Goal: Transaction & Acquisition: Purchase product/service

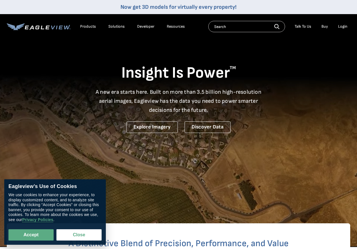
click at [325, 26] on link "Buy" at bounding box center [324, 26] width 6 height 5
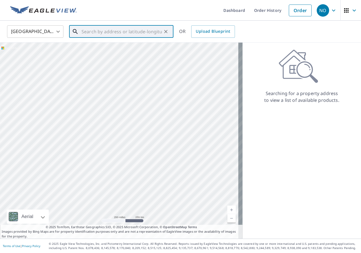
click at [94, 32] on input "text" at bounding box center [121, 32] width 80 height 16
paste input "ROOF | Email 2 (HailTrace + EagleView Reports) SU"
type input "ROOF | Email 2 (HailTrace + EagleView Reports) SU"
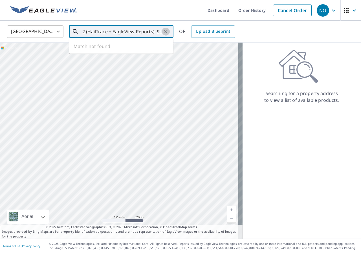
click at [162, 30] on button "Clear" at bounding box center [166, 32] width 8 height 8
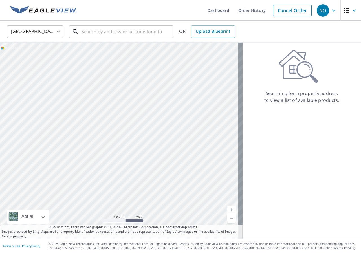
click at [90, 34] on input "text" at bounding box center [121, 32] width 80 height 16
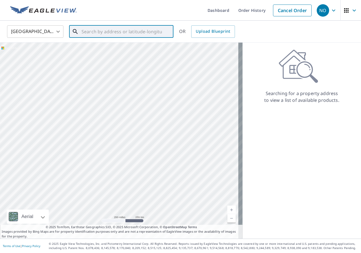
paste input "20595 624th Ave"
click at [99, 46] on span "20595 624th Ave" at bounding box center [124, 48] width 89 height 7
type input "20595 624th Ave Litchfield, MN 55355"
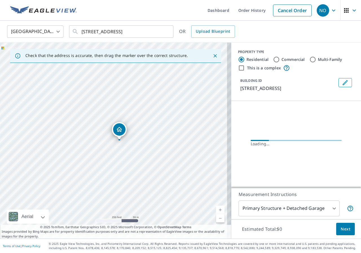
click at [344, 228] on span "Next" at bounding box center [345, 228] width 10 height 7
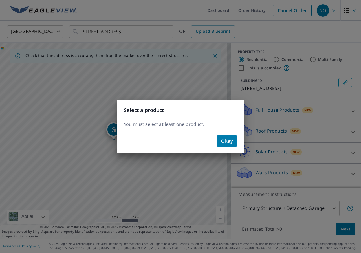
click at [229, 138] on span "Okay" at bounding box center [227, 141] width 12 height 8
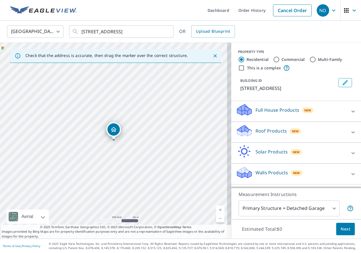
click at [262, 130] on p "Roof Products" at bounding box center [270, 130] width 31 height 7
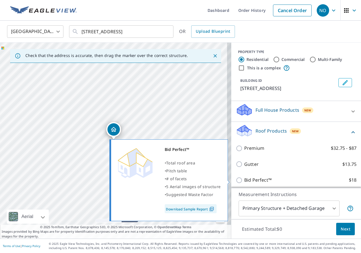
click at [236, 180] on input "Bid Perfect™ $18" at bounding box center [240, 180] width 8 height 7
checkbox input "true"
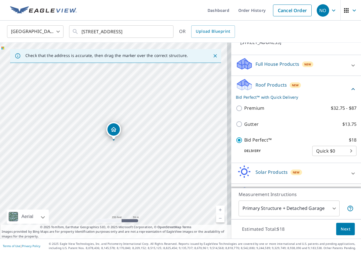
scroll to position [56, 0]
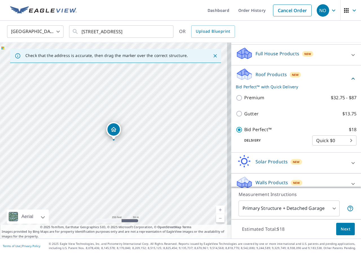
click at [345, 230] on span "Next" at bounding box center [345, 228] width 10 height 7
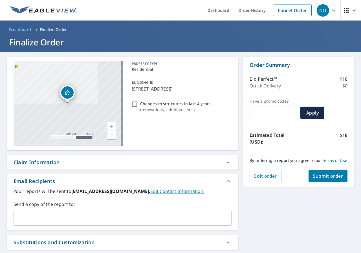
click at [317, 179] on span "Submit order" at bounding box center [328, 176] width 30 height 6
